Goal: Task Accomplishment & Management: Manage account settings

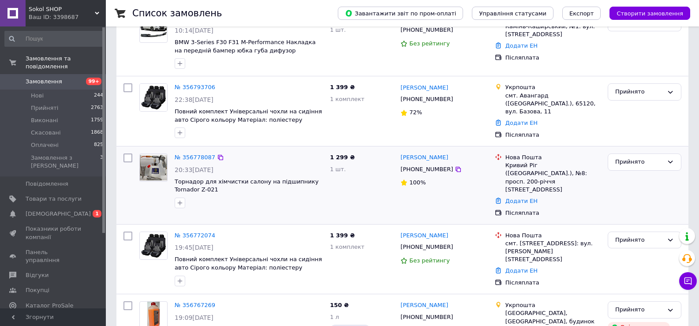
scroll to position [88, 0]
click at [204, 88] on link "№ 356793706" at bounding box center [195, 86] width 41 height 7
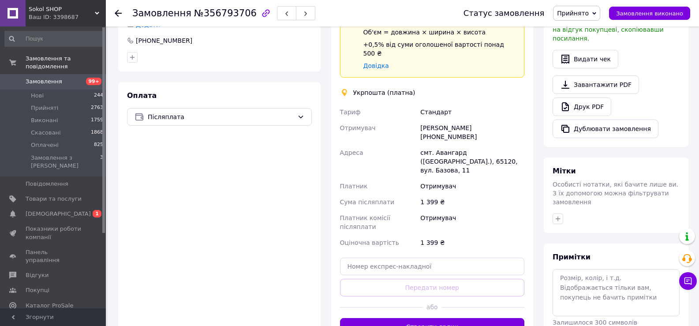
scroll to position [318, 0]
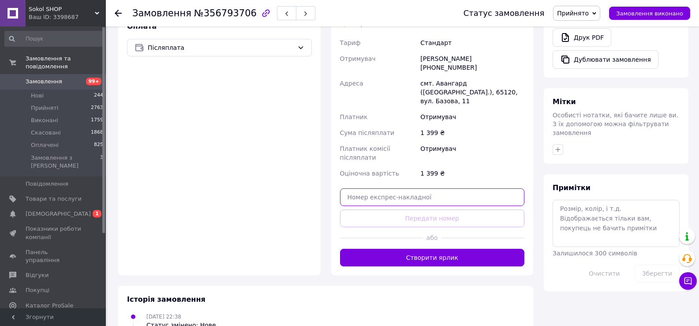
paste input "0505352731395"
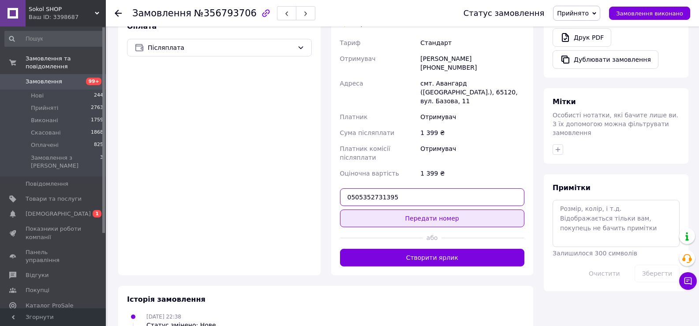
type input "0505352731395"
click at [416, 209] on button "Передати номер" at bounding box center [432, 218] width 185 height 18
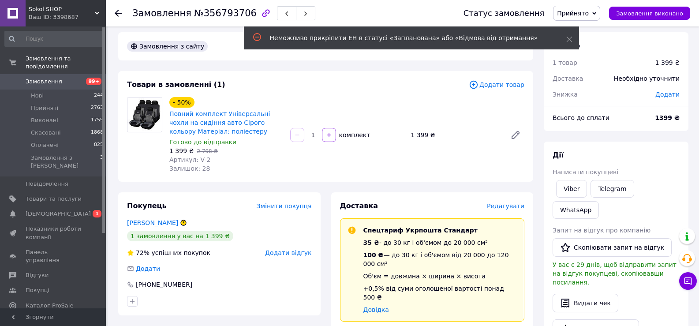
scroll to position [0, 0]
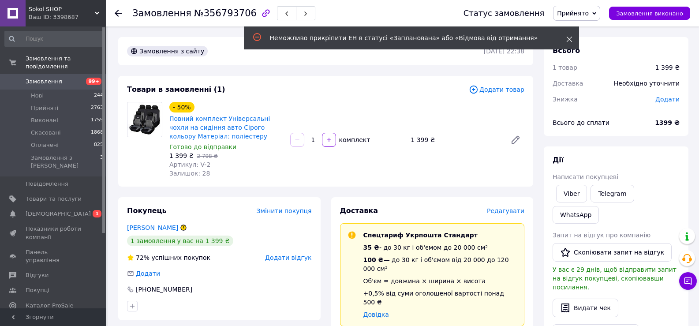
click at [571, 39] on icon at bounding box center [569, 39] width 6 height 6
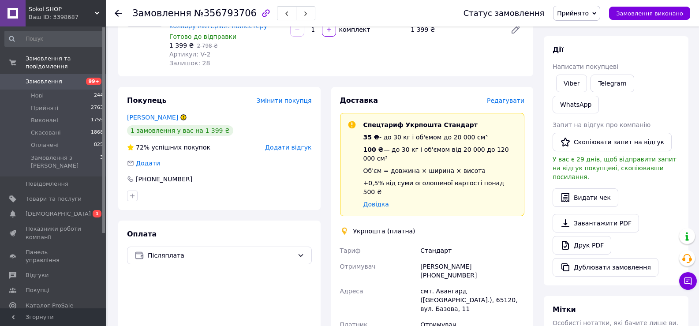
scroll to position [220, 0]
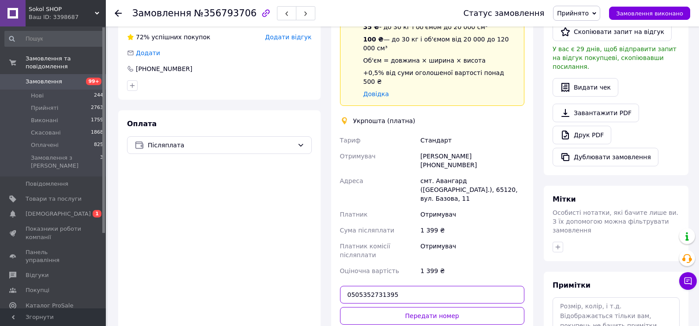
drag, startPoint x: 416, startPoint y: 257, endPoint x: 330, endPoint y: 254, distance: 85.6
click at [330, 254] on div "Доставка Редагувати Спецтариф Укрпошта Стандарт 35 ₴ - до 30 кг і об'ємом до 20…" at bounding box center [432, 175] width 213 height 396
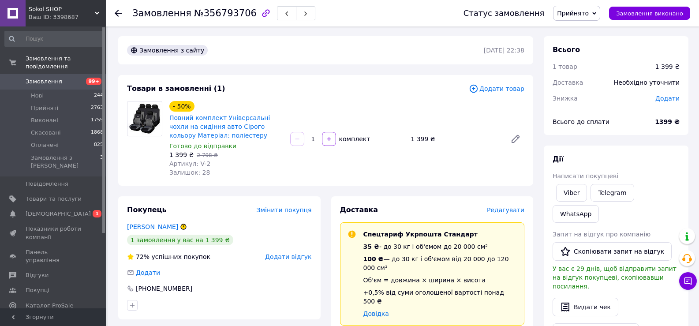
scroll to position [0, 0]
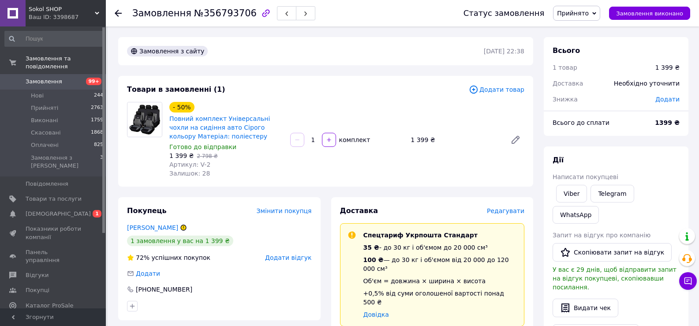
click at [119, 13] on use at bounding box center [118, 13] width 7 height 7
